Goal: Find contact information: Find contact information

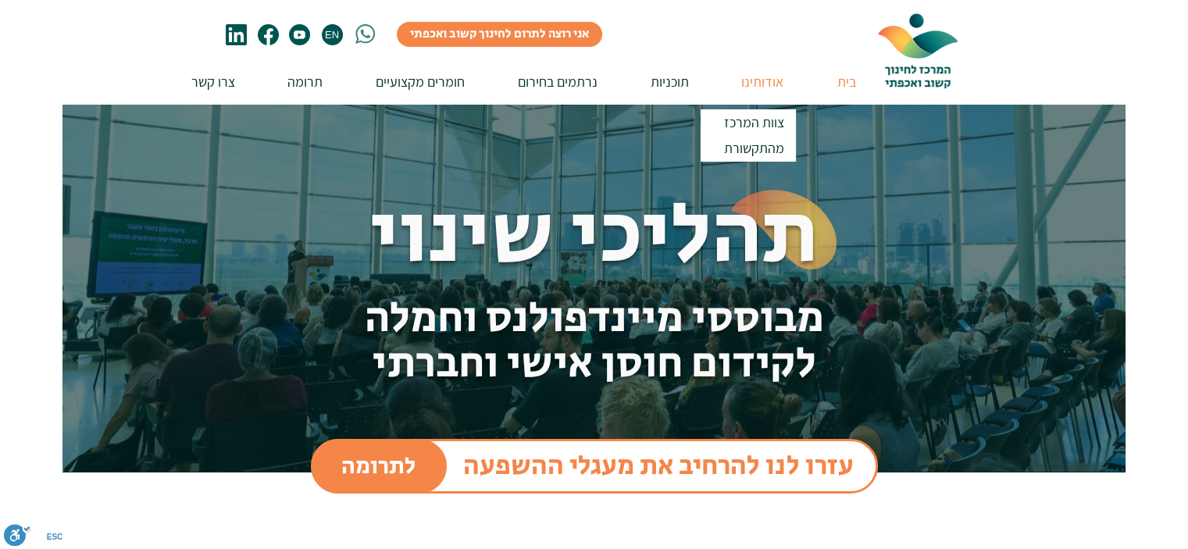
click at [745, 84] on p "אודותינו" at bounding box center [762, 81] width 58 height 45
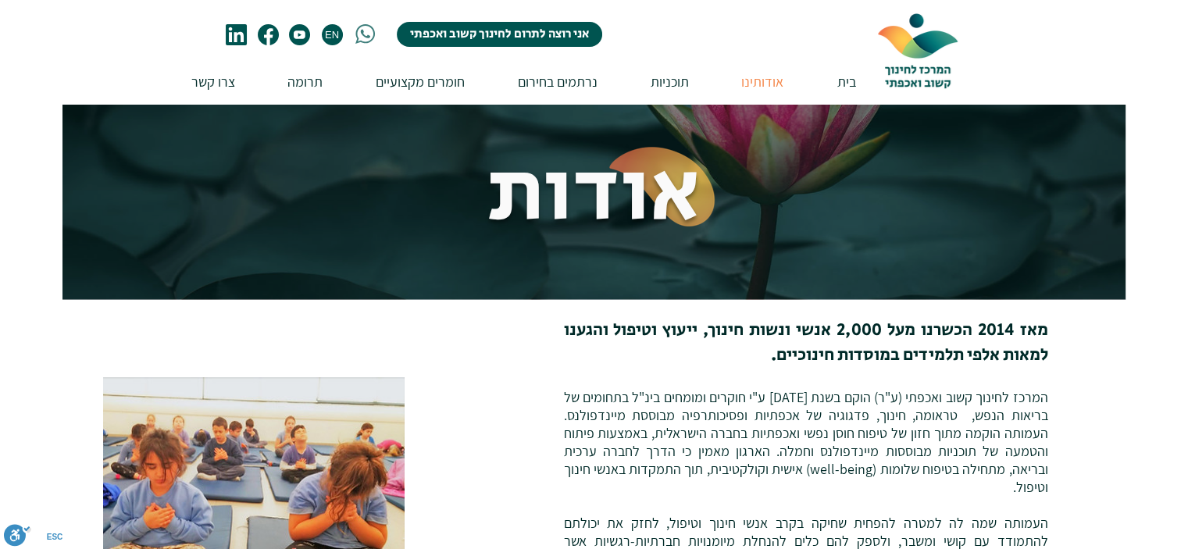
click at [513, 37] on span "אני רוצה לתרום לחינוך קשוב ואכפתי" at bounding box center [499, 34] width 179 height 17
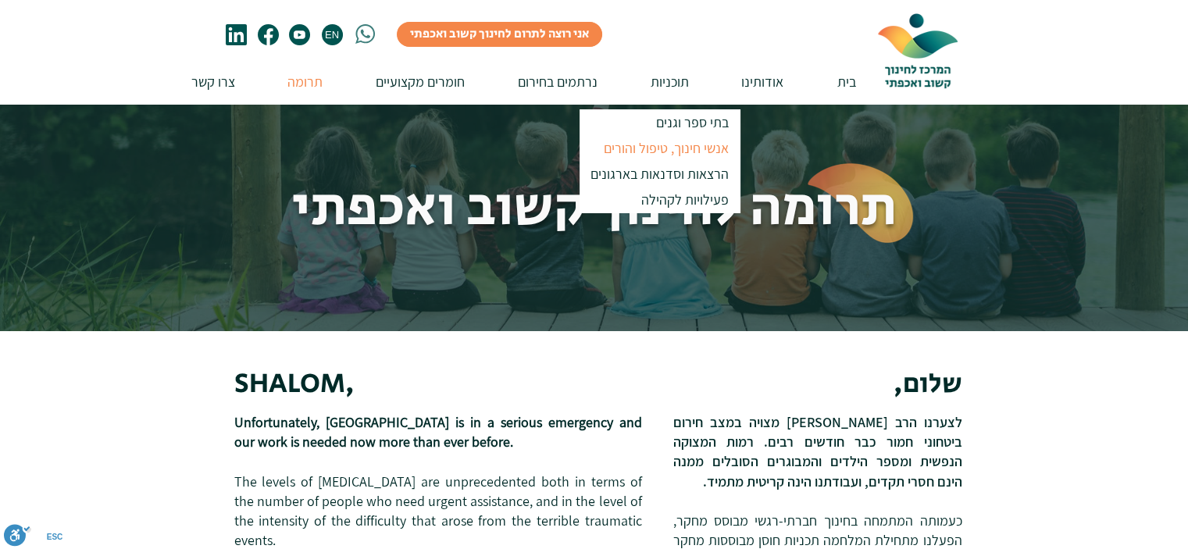
click at [674, 149] on p "אנשי חינוך, טיפול והורים" at bounding box center [665, 148] width 139 height 26
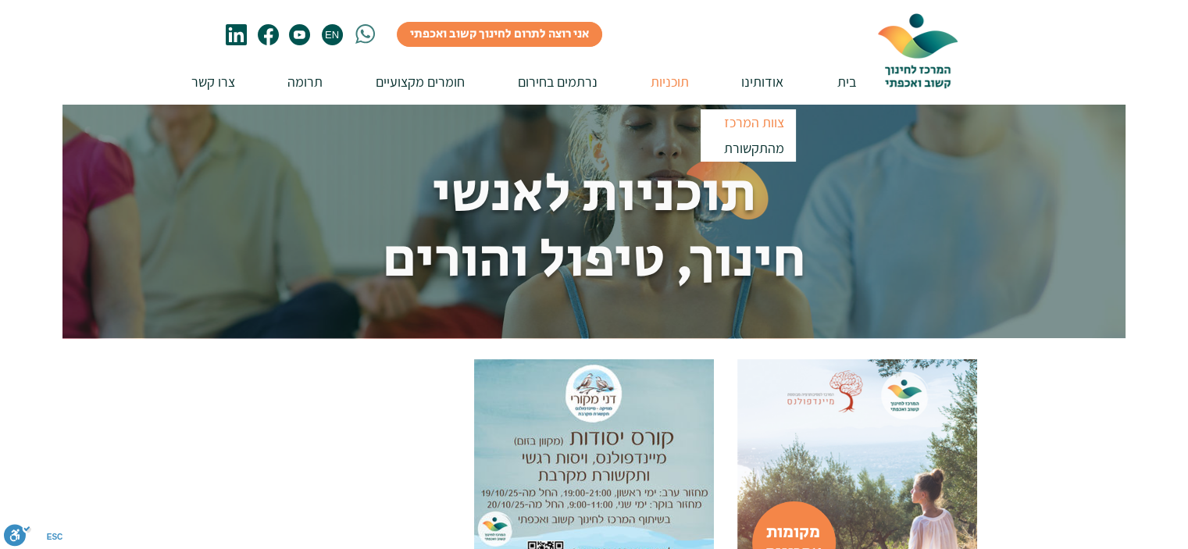
click at [764, 125] on p "צוות המרכז" at bounding box center [754, 122] width 74 height 26
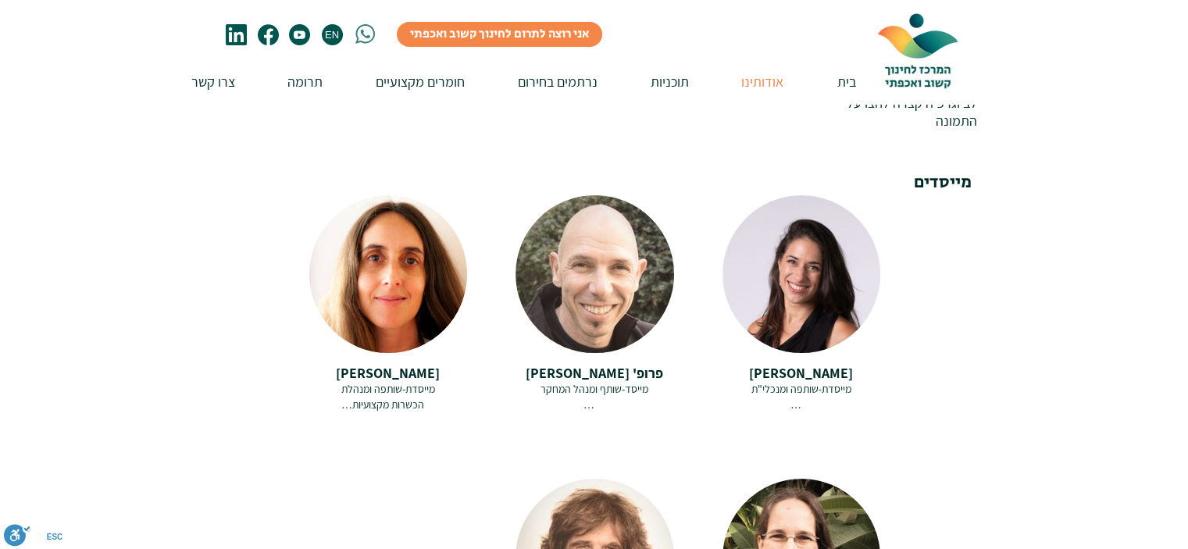
scroll to position [234, 0]
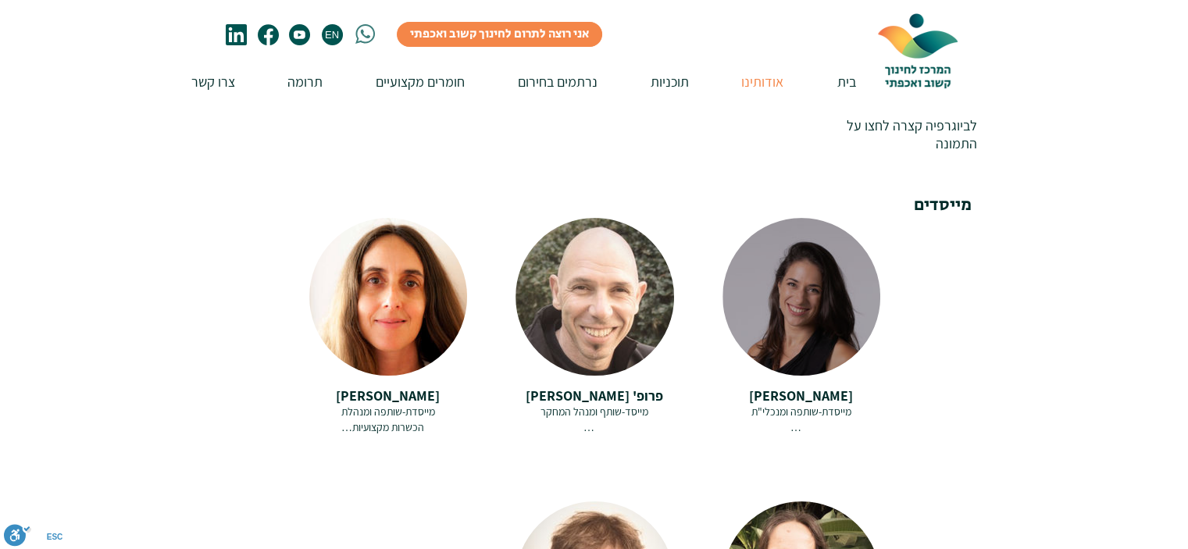
click at [781, 404] on span "מייסדת-שותפה ומנכלי"ת" at bounding box center [801, 411] width 100 height 14
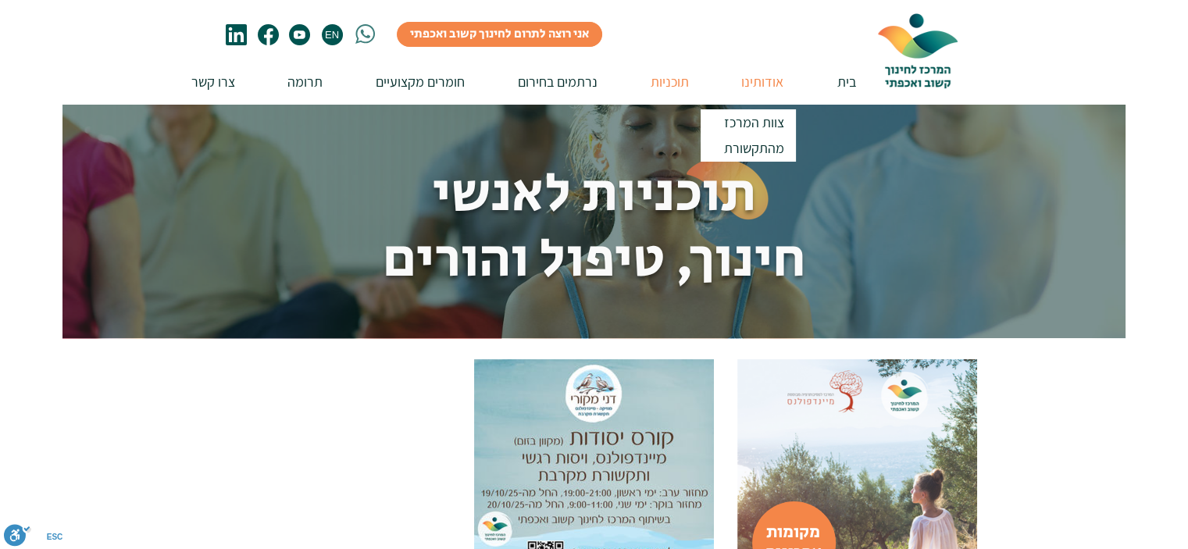
click at [742, 74] on p "אודותינו" at bounding box center [762, 81] width 58 height 45
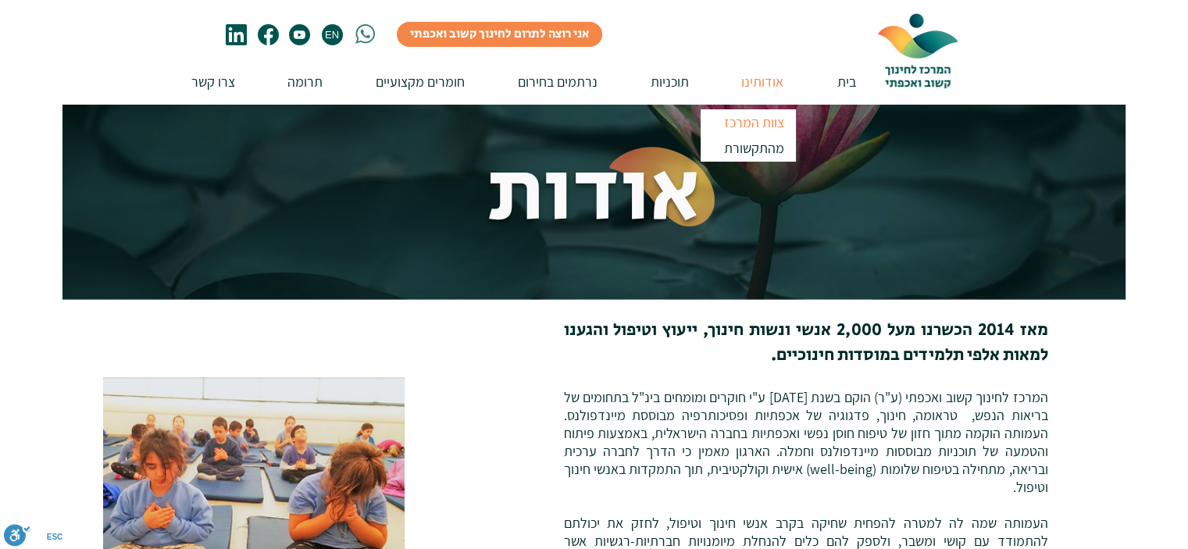
click at [750, 116] on p "צוות המרכז" at bounding box center [754, 122] width 74 height 26
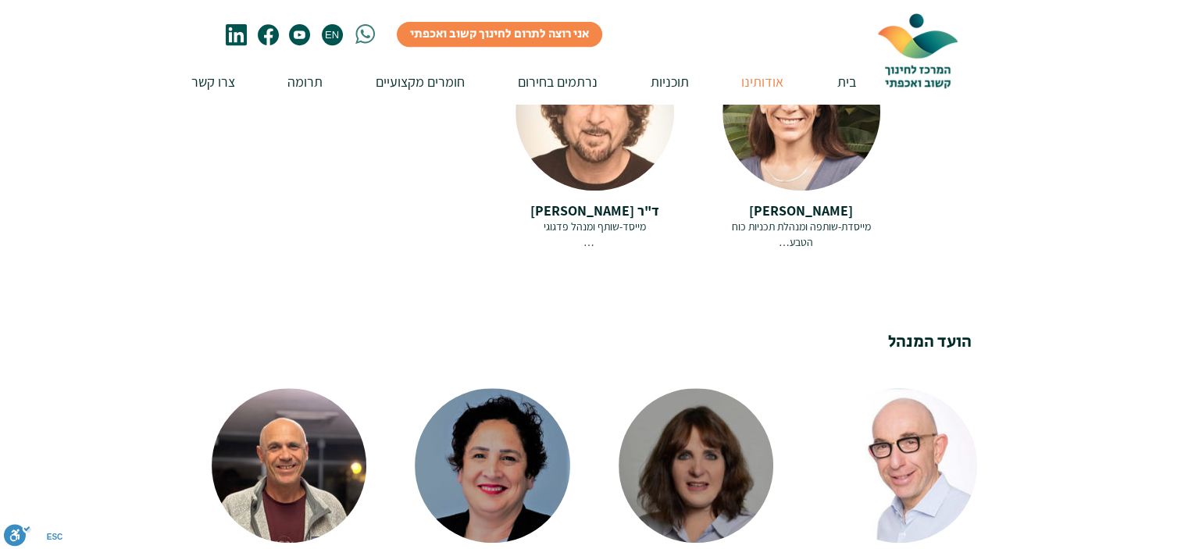
scroll to position [859, 0]
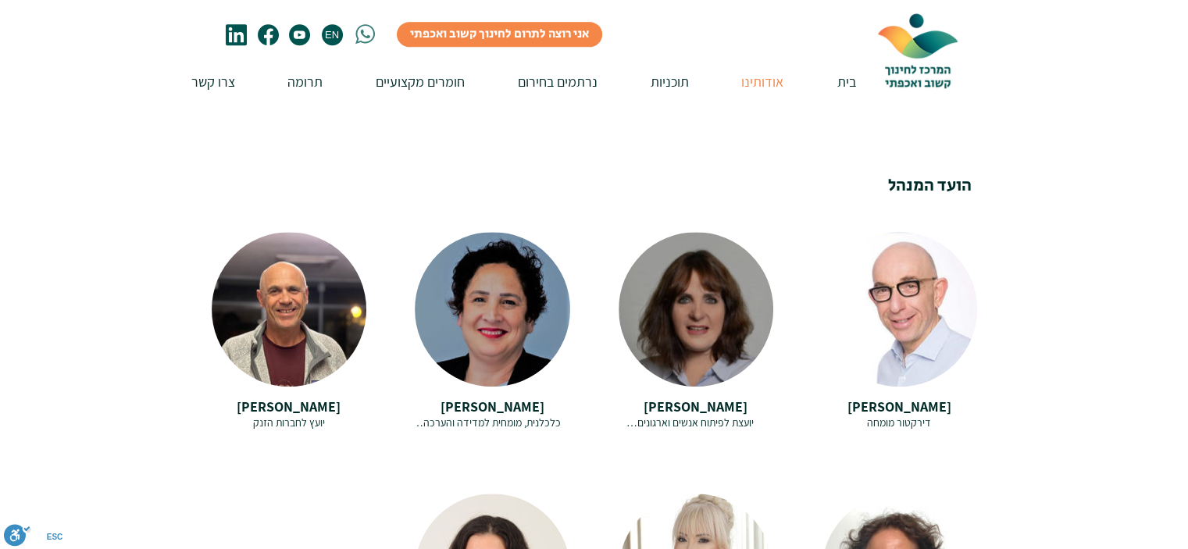
click at [676, 415] on span "יועצת לפיתוח אנשים וארגונים" at bounding box center [689, 422] width 127 height 14
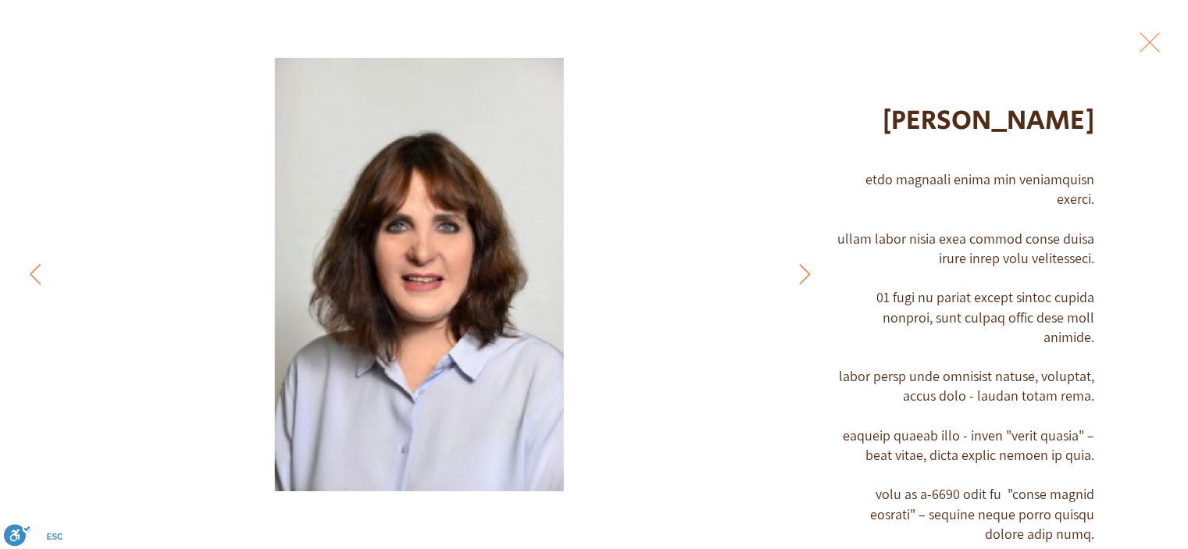
click at [1149, 41] on button "Exit expand mode" at bounding box center [1149, 40] width 30 height 34
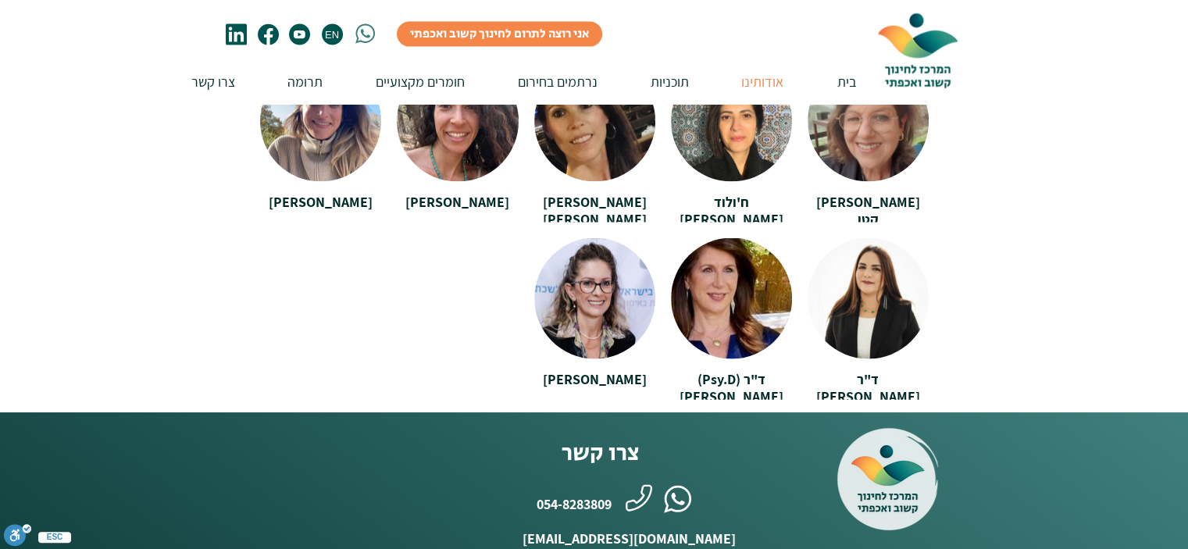
scroll to position [3513, 0]
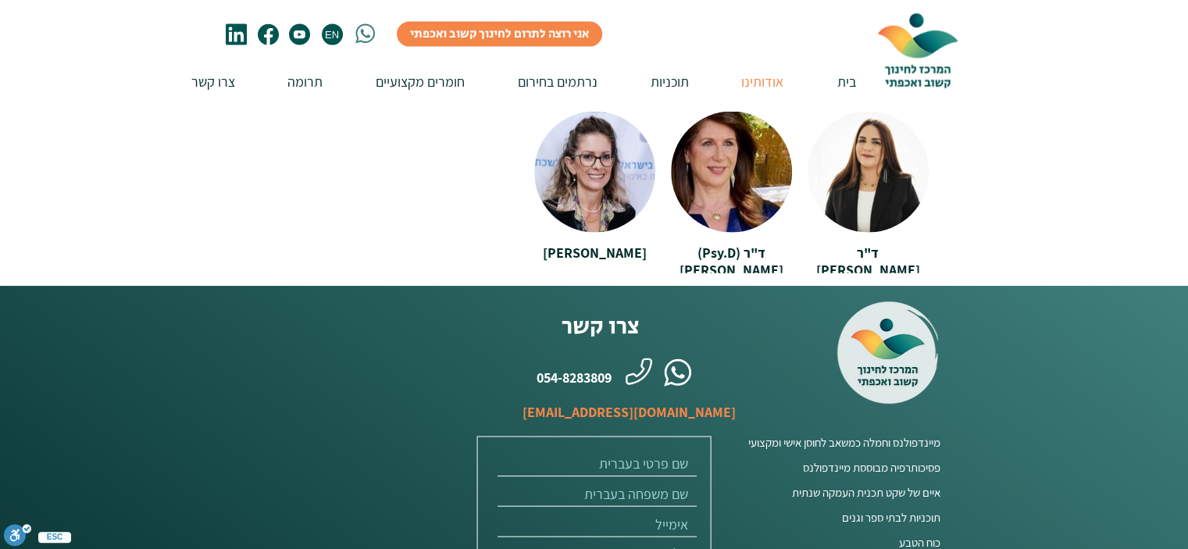
click at [579, 402] on span "[EMAIL_ADDRESS][DOMAIN_NAME]" at bounding box center [628, 412] width 213 height 20
